Goal: Transaction & Acquisition: Subscribe to service/newsletter

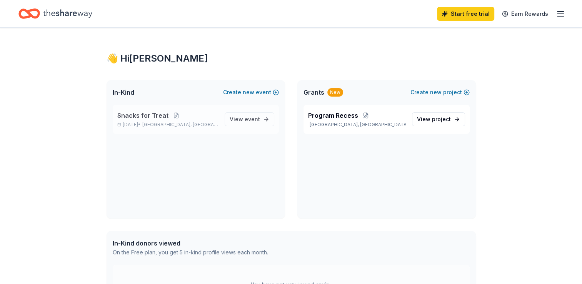
click at [165, 125] on span "[GEOGRAPHIC_DATA], [GEOGRAPHIC_DATA]" at bounding box center [180, 125] width 76 height 6
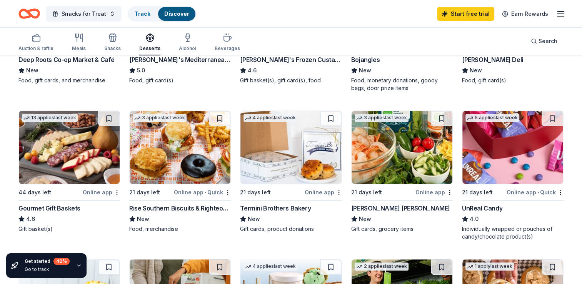
scroll to position [185, 0]
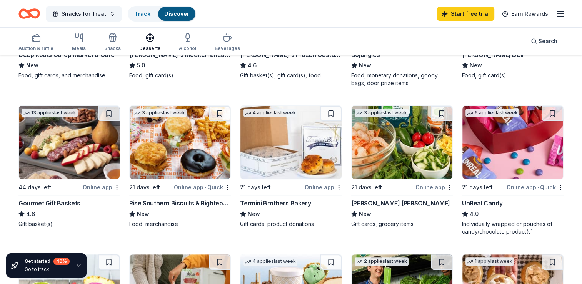
click at [94, 188] on div "Online app" at bounding box center [101, 187] width 37 height 10
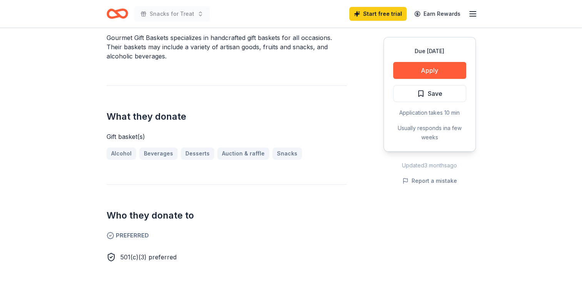
scroll to position [245, 0]
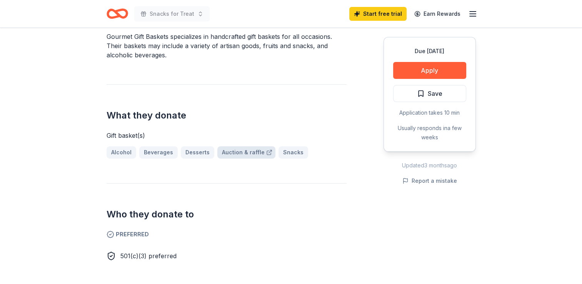
click at [255, 150] on link "Auction & raffle" at bounding box center [246, 152] width 58 height 12
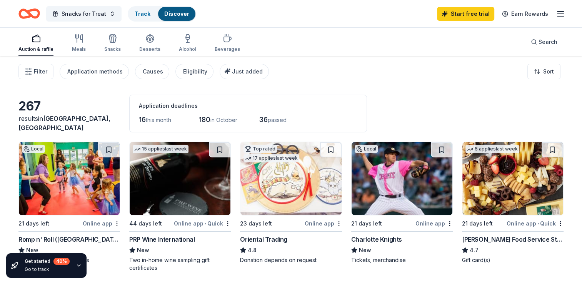
click at [433, 221] on div "Online app" at bounding box center [434, 224] width 37 height 10
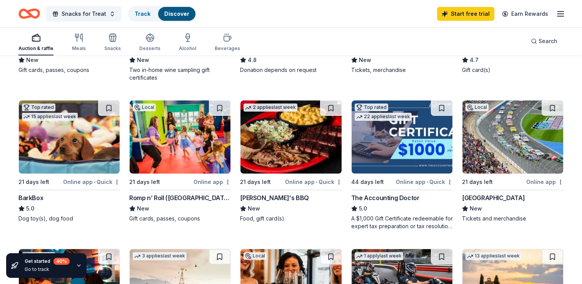
scroll to position [196, 0]
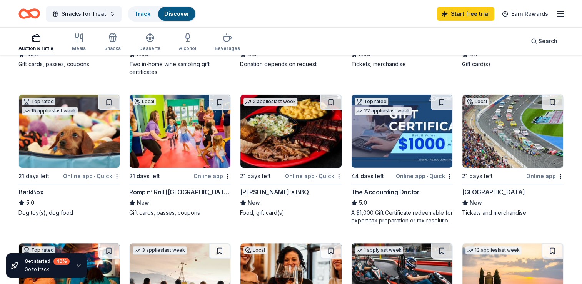
click at [309, 173] on div "Online app • Quick" at bounding box center [313, 176] width 57 height 10
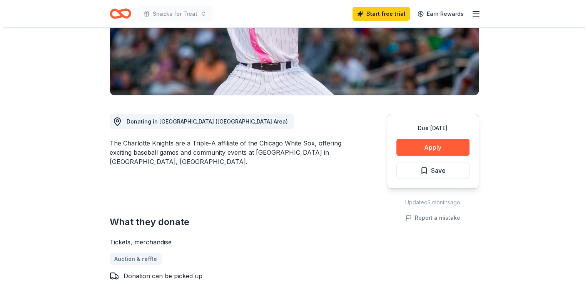
scroll to position [146, 0]
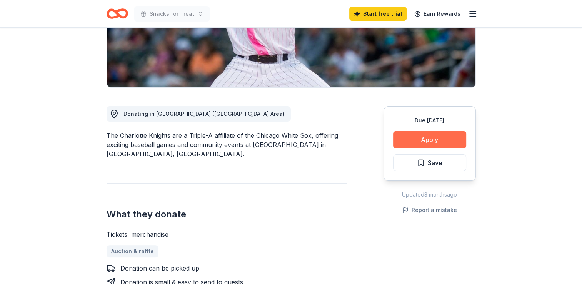
click at [444, 136] on button "Apply" at bounding box center [429, 139] width 73 height 17
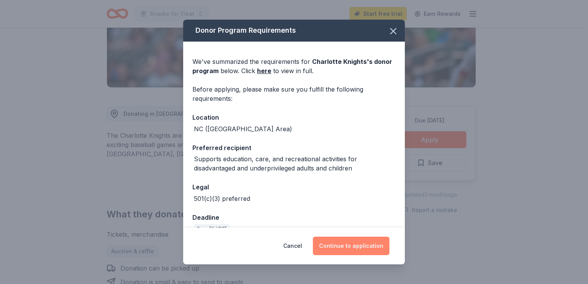
click at [347, 245] on button "Continue to application" at bounding box center [351, 246] width 77 height 18
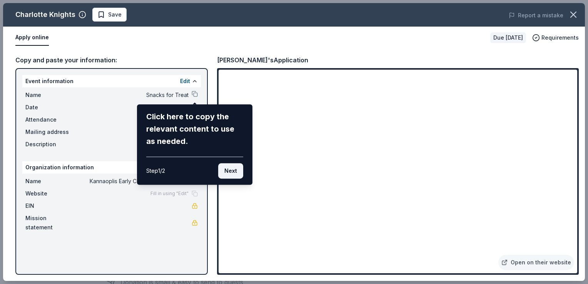
click at [232, 165] on button "Next" at bounding box center [230, 170] width 25 height 15
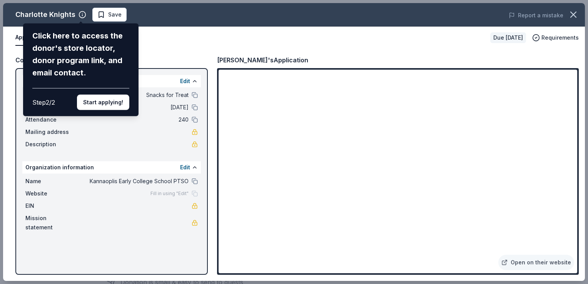
click at [140, 142] on div "Charlotte Knights Click here to access the donor's store locator, donor program…" at bounding box center [294, 142] width 582 height 278
click at [96, 99] on button "Start applying!" at bounding box center [103, 102] width 52 height 15
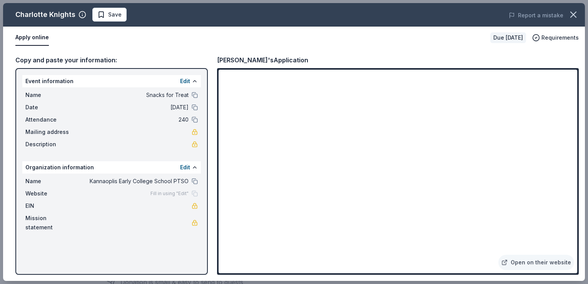
click at [194, 205] on div "Charlotte Knights Save Report a mistake Apply online Due in 21 days Requirement…" at bounding box center [294, 142] width 582 height 278
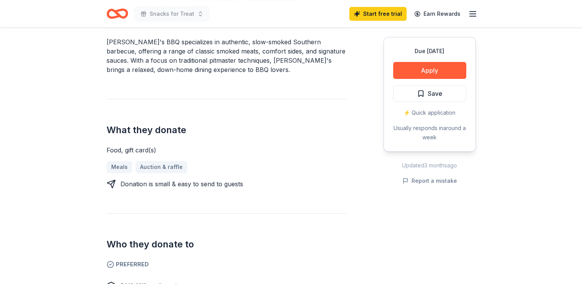
scroll to position [263, 0]
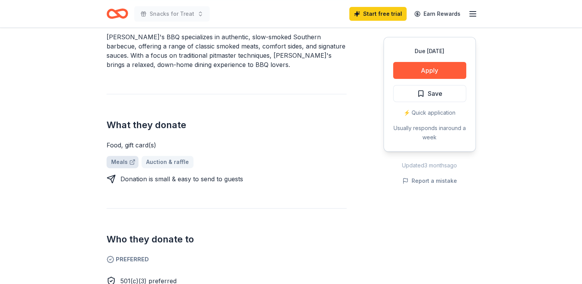
click at [116, 156] on link "Meals" at bounding box center [123, 162] width 32 height 12
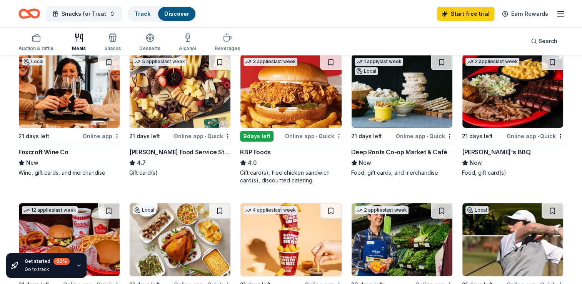
scroll to position [89, 0]
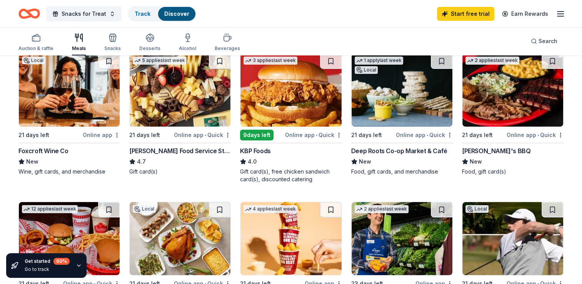
click at [527, 132] on div "Online app • Quick" at bounding box center [535, 135] width 57 height 10
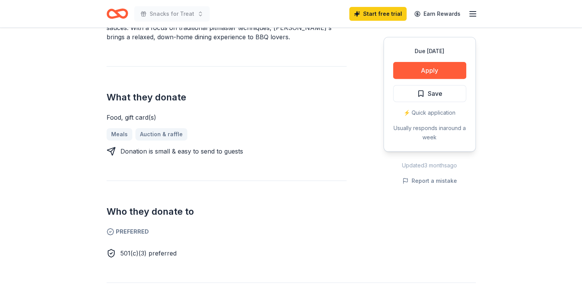
scroll to position [292, 0]
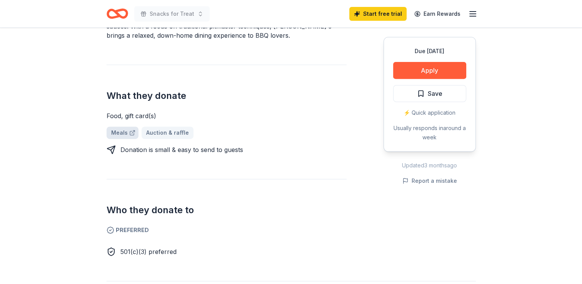
click at [120, 127] on link "Meals" at bounding box center [123, 133] width 32 height 12
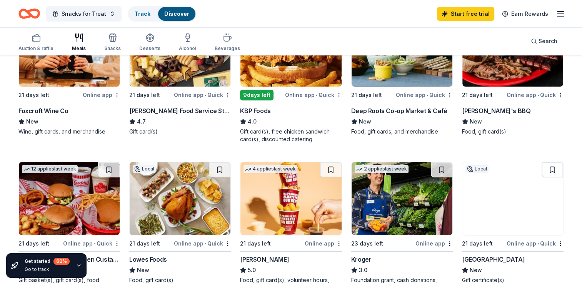
scroll to position [133, 0]
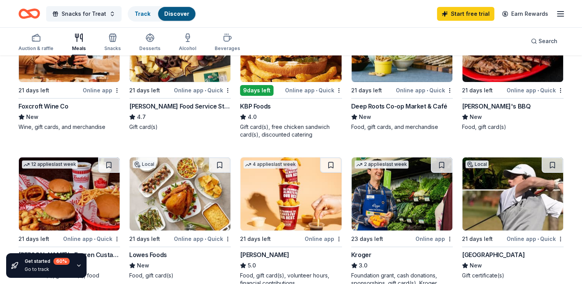
click at [488, 124] on div "Food, gift card(s)" at bounding box center [513, 127] width 102 height 8
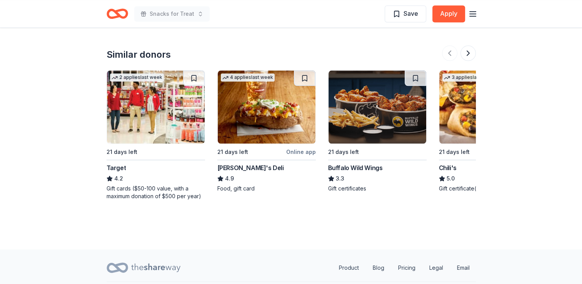
scroll to position [836, 0]
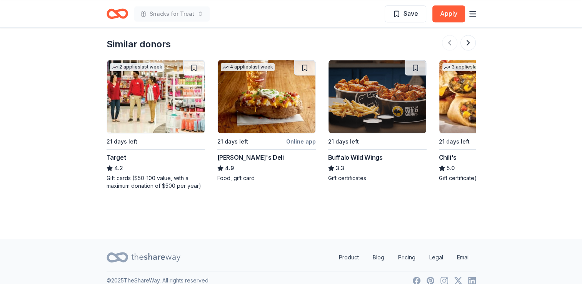
click at [117, 153] on div "Target" at bounding box center [117, 157] width 20 height 9
click at [242, 153] on div "[PERSON_NAME]'s Deli" at bounding box center [250, 157] width 67 height 9
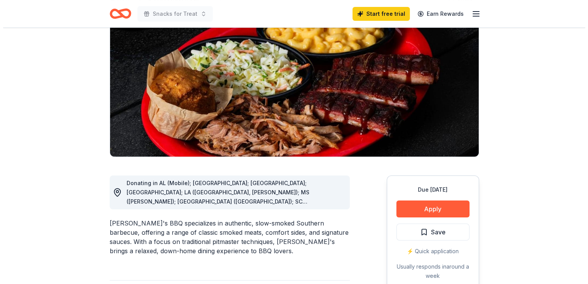
scroll to position [96, 0]
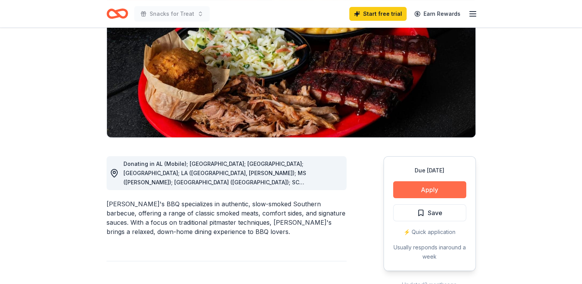
click at [448, 189] on button "Apply" at bounding box center [429, 189] width 73 height 17
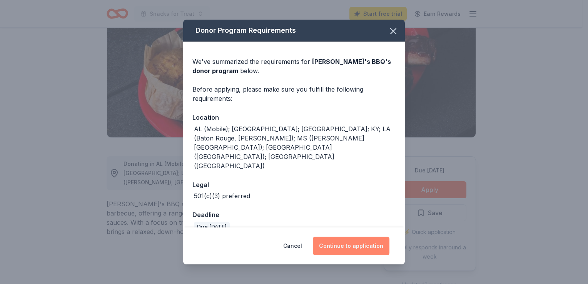
click at [341, 239] on button "Continue to application" at bounding box center [351, 246] width 77 height 18
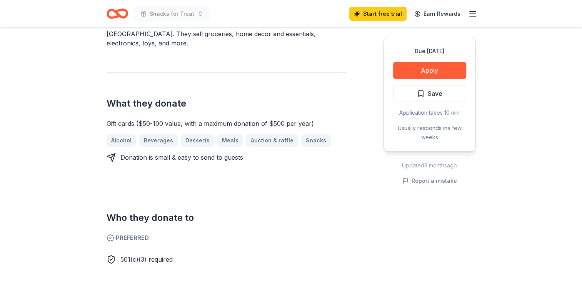
scroll to position [262, 0]
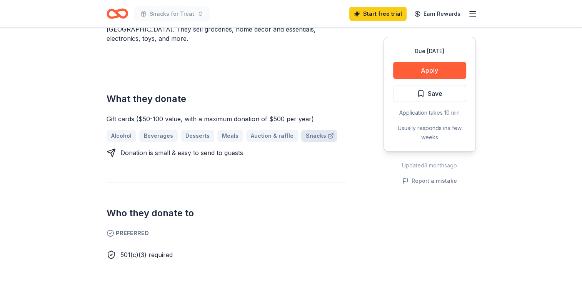
click at [311, 130] on link "Snacks" at bounding box center [319, 136] width 36 height 12
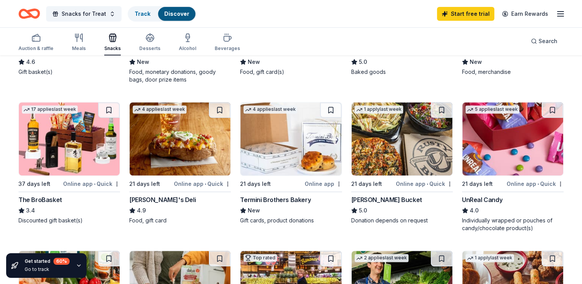
scroll to position [336, 0]
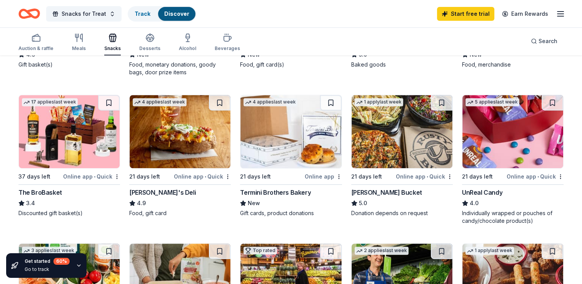
click at [157, 189] on div "[PERSON_NAME]'s Deli" at bounding box center [162, 192] width 67 height 9
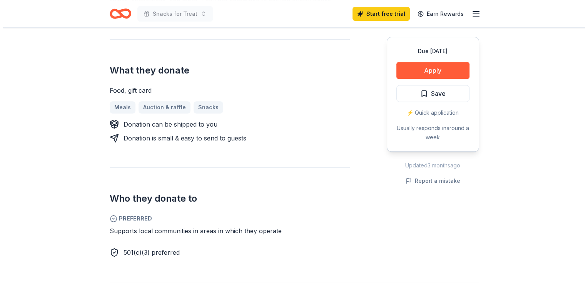
scroll to position [310, 0]
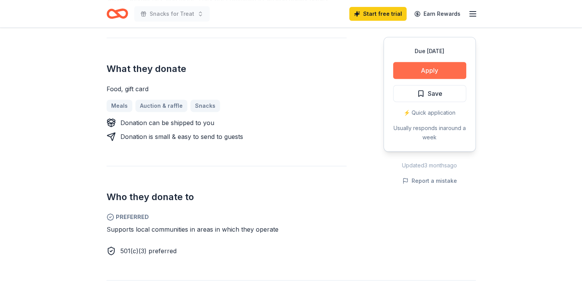
click at [436, 66] on button "Apply" at bounding box center [429, 70] width 73 height 17
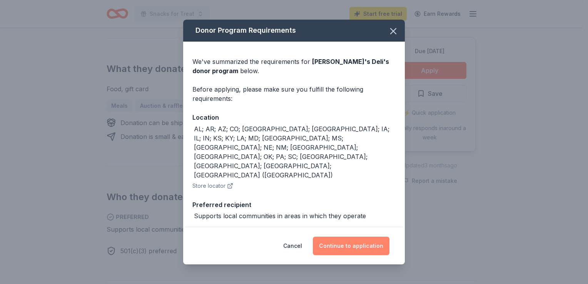
click at [352, 244] on button "Continue to application" at bounding box center [351, 246] width 77 height 18
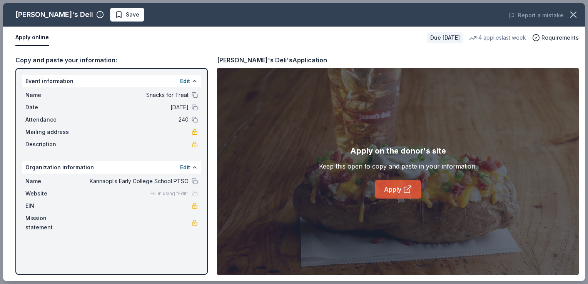
click at [389, 185] on link "Apply" at bounding box center [398, 189] width 47 height 18
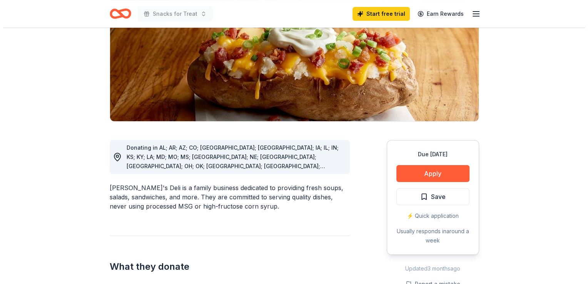
scroll to position [120, 0]
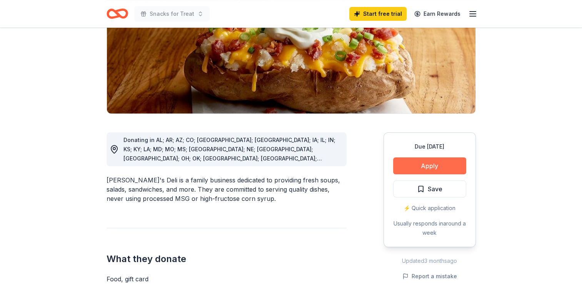
click at [445, 162] on button "Apply" at bounding box center [429, 165] width 73 height 17
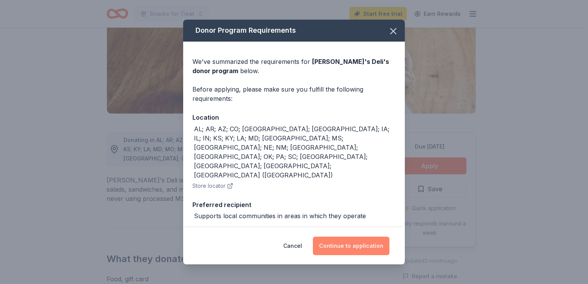
click at [369, 244] on button "Continue to application" at bounding box center [351, 246] width 77 height 18
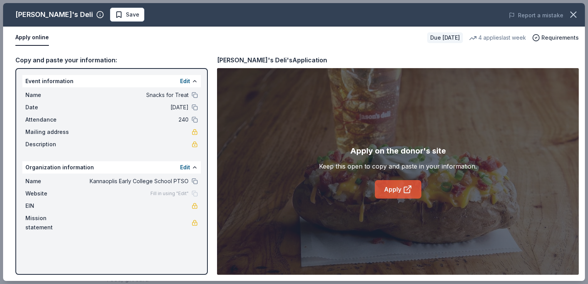
click at [404, 189] on icon at bounding box center [407, 190] width 6 height 6
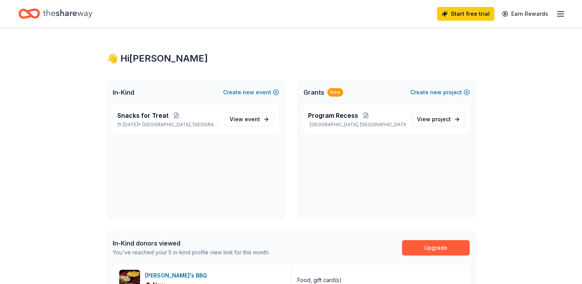
click at [315, 173] on div "Program Recess [GEOGRAPHIC_DATA], [GEOGRAPHIC_DATA] View project" at bounding box center [386, 162] width 179 height 114
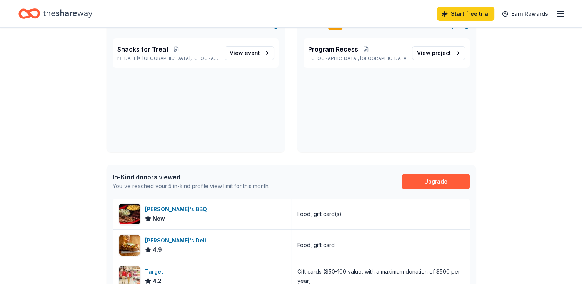
scroll to position [9, 0]
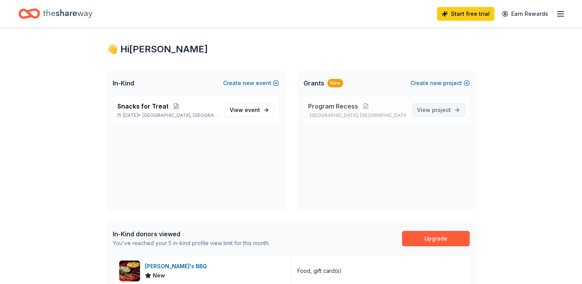
click at [448, 111] on span "project" at bounding box center [441, 110] width 19 height 7
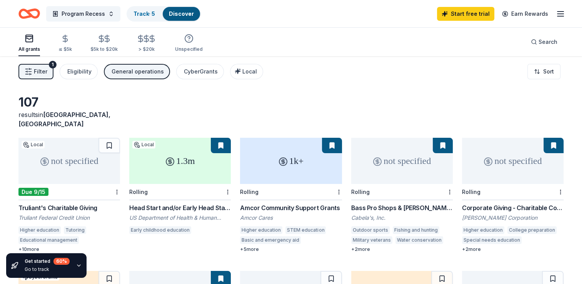
click at [82, 203] on div "Truliant's Charitable Giving" at bounding box center [69, 207] width 102 height 9
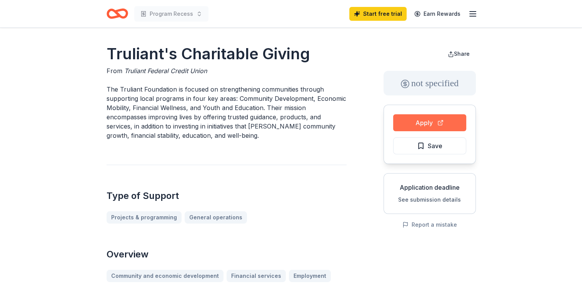
click at [435, 120] on button "Apply" at bounding box center [429, 122] width 73 height 17
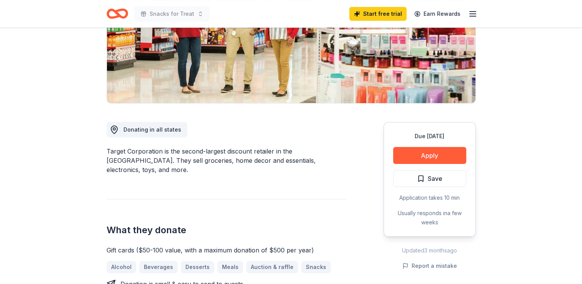
scroll to position [140, 0]
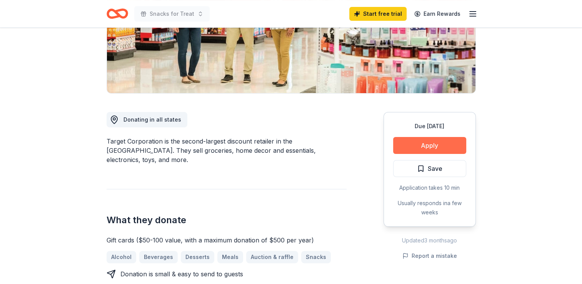
click at [444, 142] on button "Apply" at bounding box center [429, 145] width 73 height 17
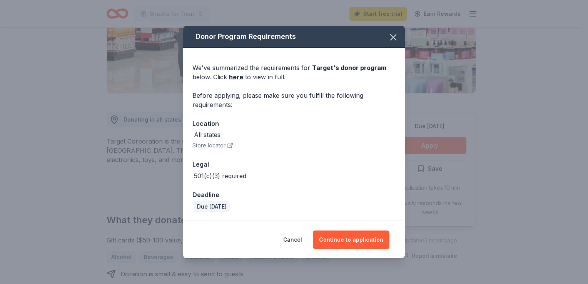
click at [444, 142] on div "Donor Program Requirements We've summarized the requirements for Target 's dono…" at bounding box center [294, 142] width 588 height 284
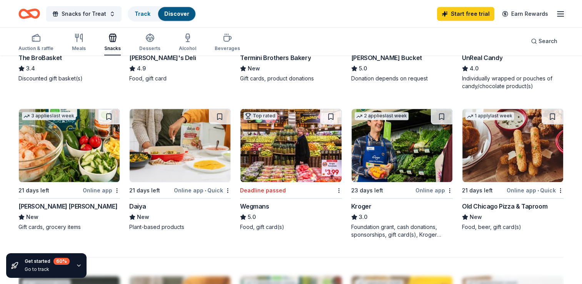
scroll to position [472, 0]
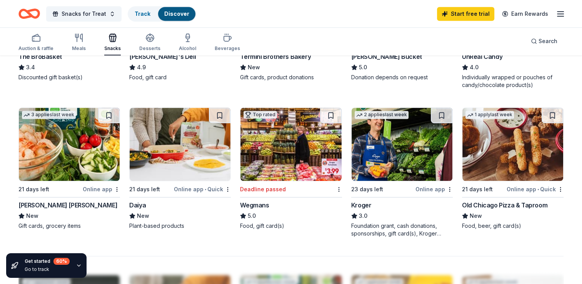
click at [95, 187] on div "Online app" at bounding box center [101, 189] width 37 height 10
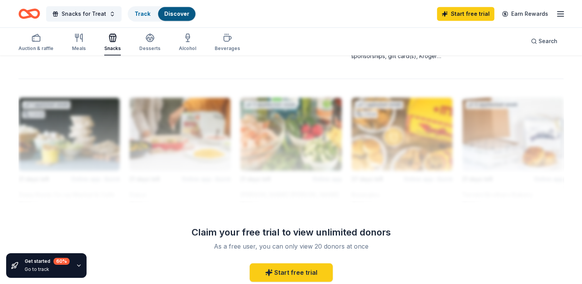
scroll to position [656, 0]
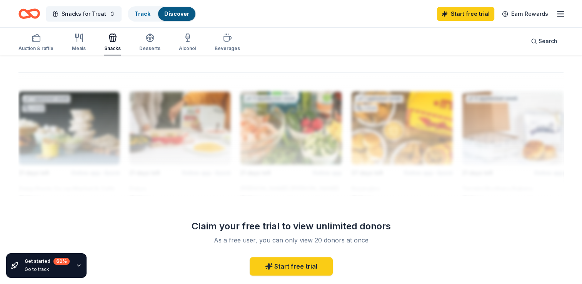
click at [540, 128] on div at bounding box center [290, 133] width 545 height 123
click at [76, 45] on div "Meals" at bounding box center [79, 42] width 14 height 18
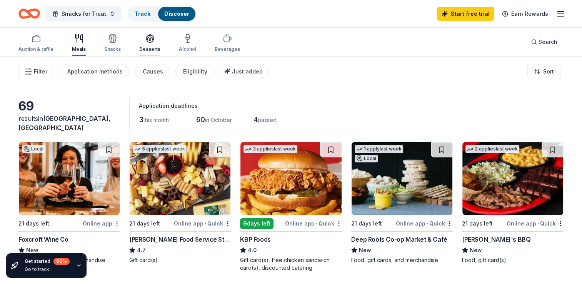
click at [151, 39] on icon "button" at bounding box center [150, 38] width 8 height 6
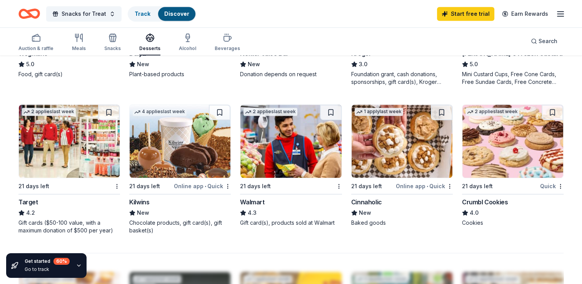
scroll to position [485, 0]
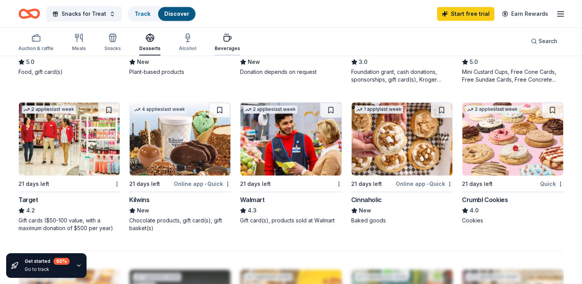
click at [225, 49] on div "Beverages" at bounding box center [227, 48] width 25 height 6
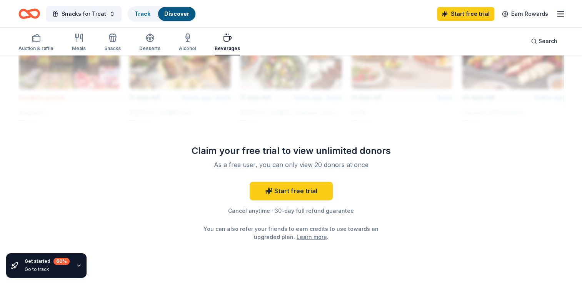
scroll to position [744, 0]
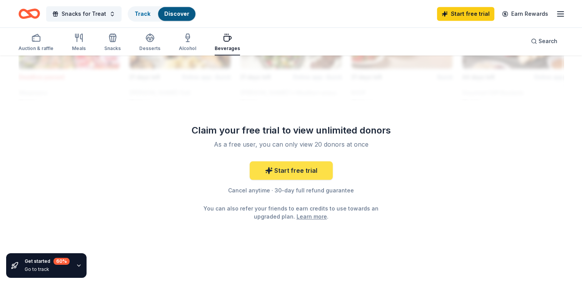
click at [295, 169] on link "Start free trial" at bounding box center [291, 170] width 83 height 18
click at [296, 169] on link "Start free trial" at bounding box center [291, 170] width 83 height 18
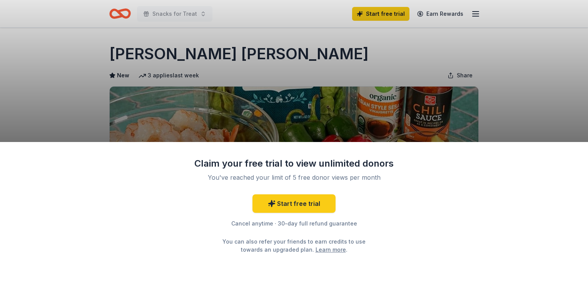
click at [531, 182] on div "Claim your free trial to view unlimited donors You've reached your limit of 5 f…" at bounding box center [294, 213] width 588 height 142
click at [581, 147] on div "Claim your free trial to view unlimited donors You've reached your limit of 5 f…" at bounding box center [294, 213] width 588 height 142
click at [319, 204] on link "Start free trial" at bounding box center [293, 203] width 83 height 18
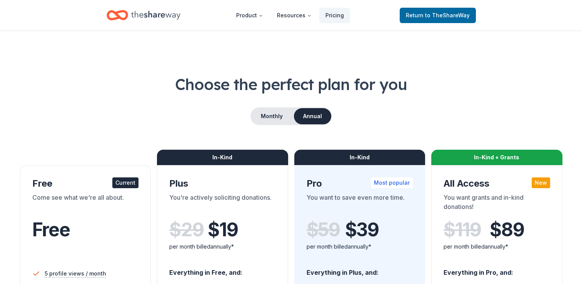
click at [125, 179] on div "Current" at bounding box center [125, 182] width 26 height 11
click at [52, 228] on span "Free" at bounding box center [51, 229] width 38 height 23
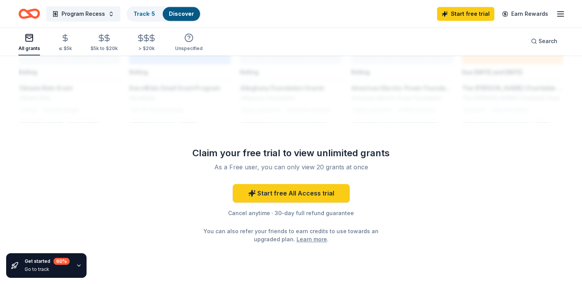
scroll to position [686, 0]
